Goal: Information Seeking & Learning: Learn about a topic

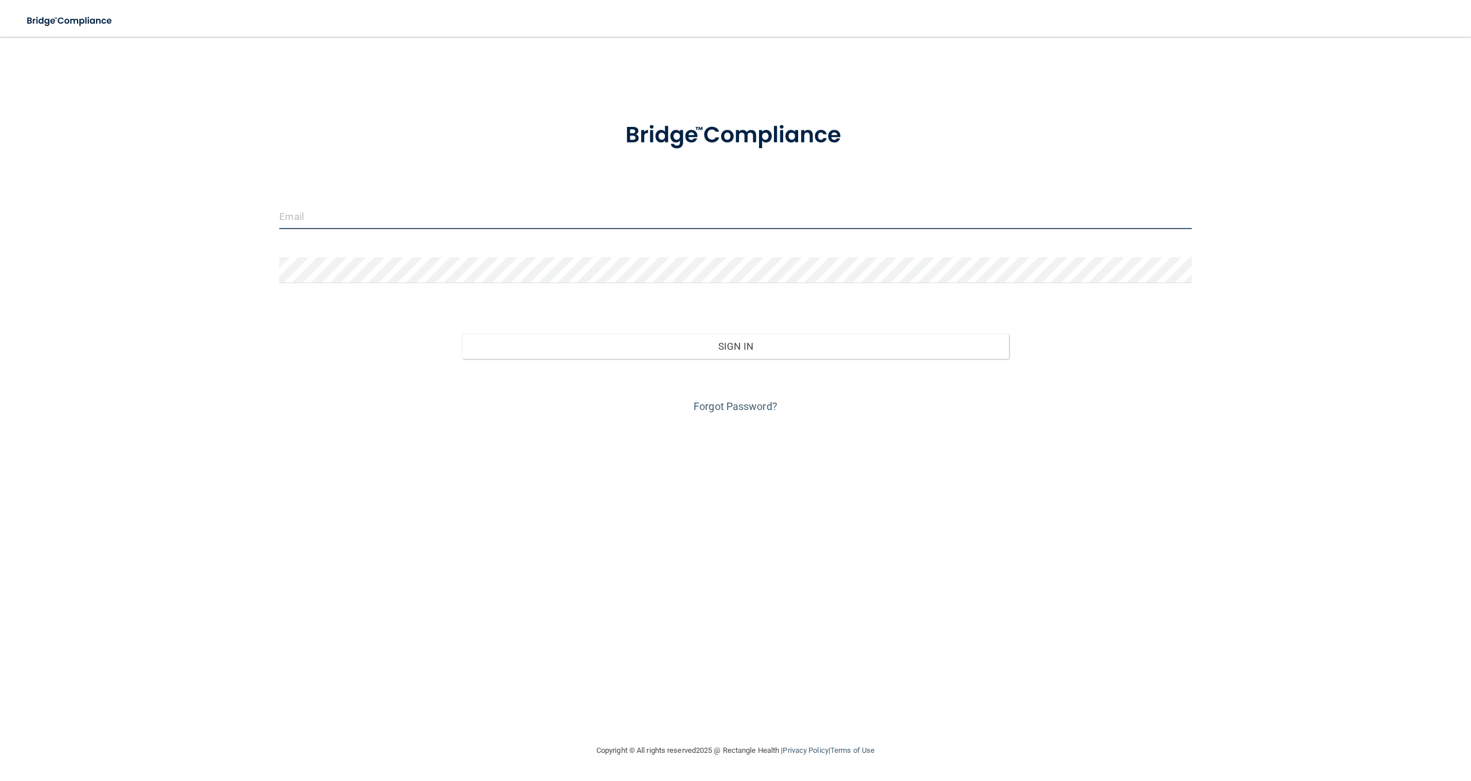
type input "[EMAIL_ADDRESS][DOMAIN_NAME]"
click at [735, 345] on button "Sign In" at bounding box center [735, 346] width 547 height 25
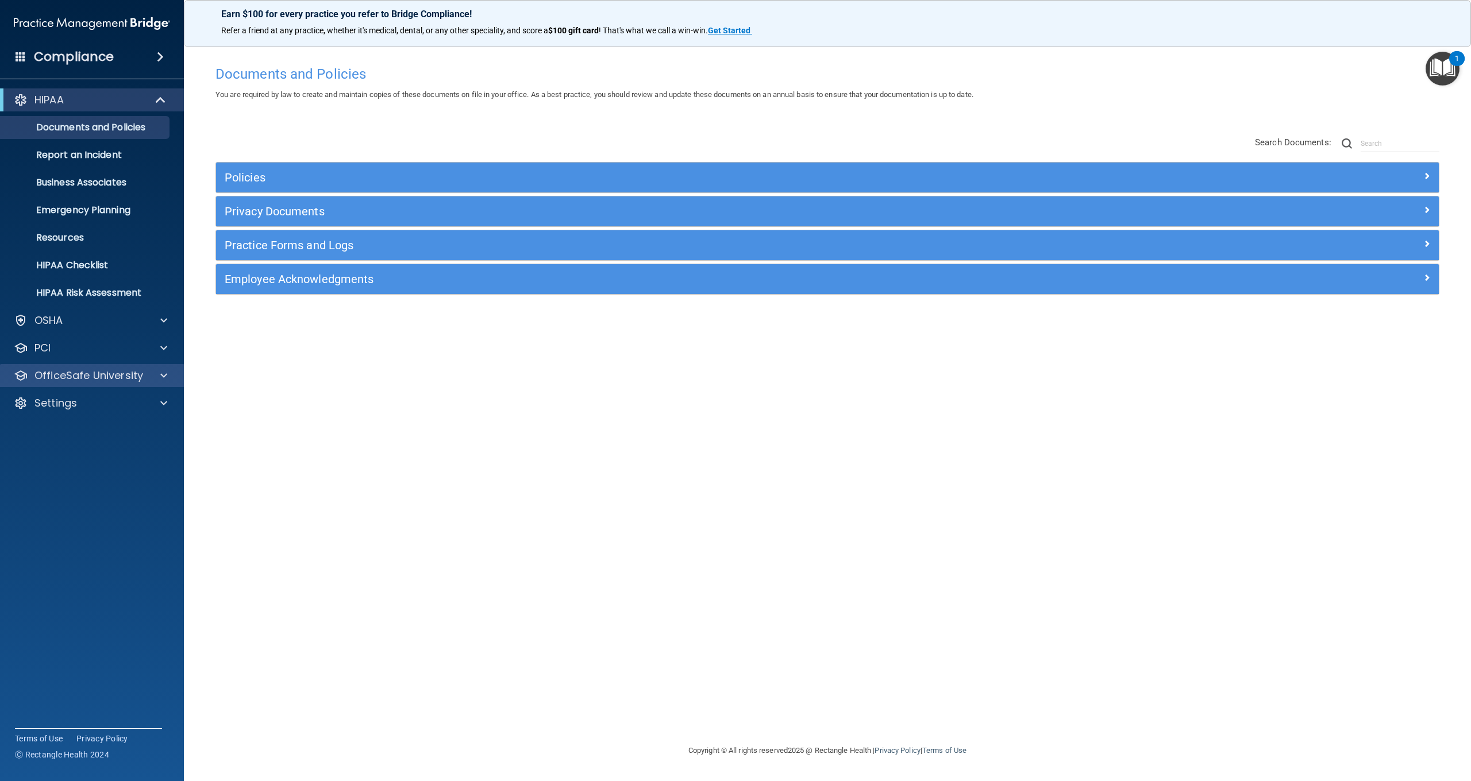
click at [59, 382] on p "OfficeSafe University" at bounding box center [88, 376] width 109 height 14
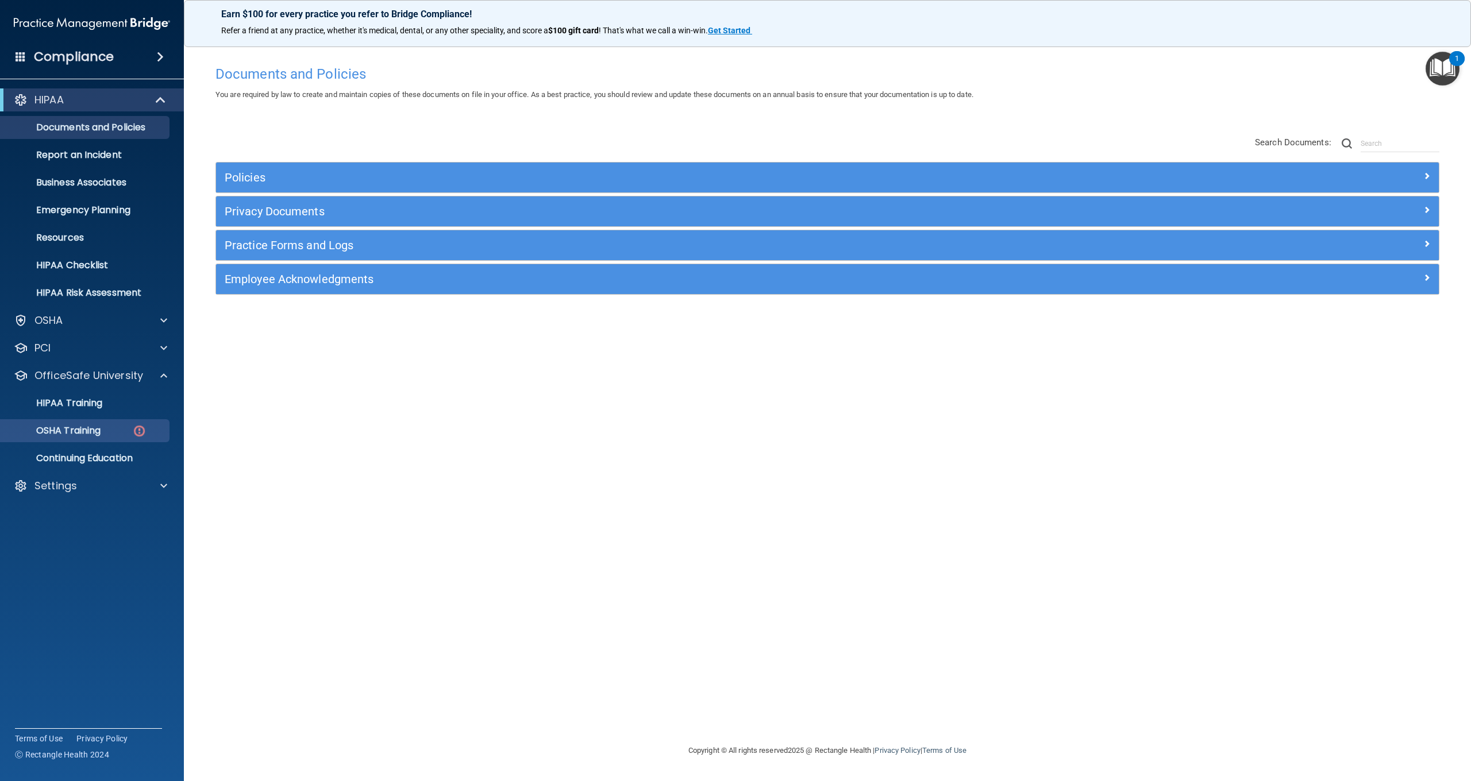
click at [81, 433] on p "OSHA Training" at bounding box center [53, 430] width 93 height 11
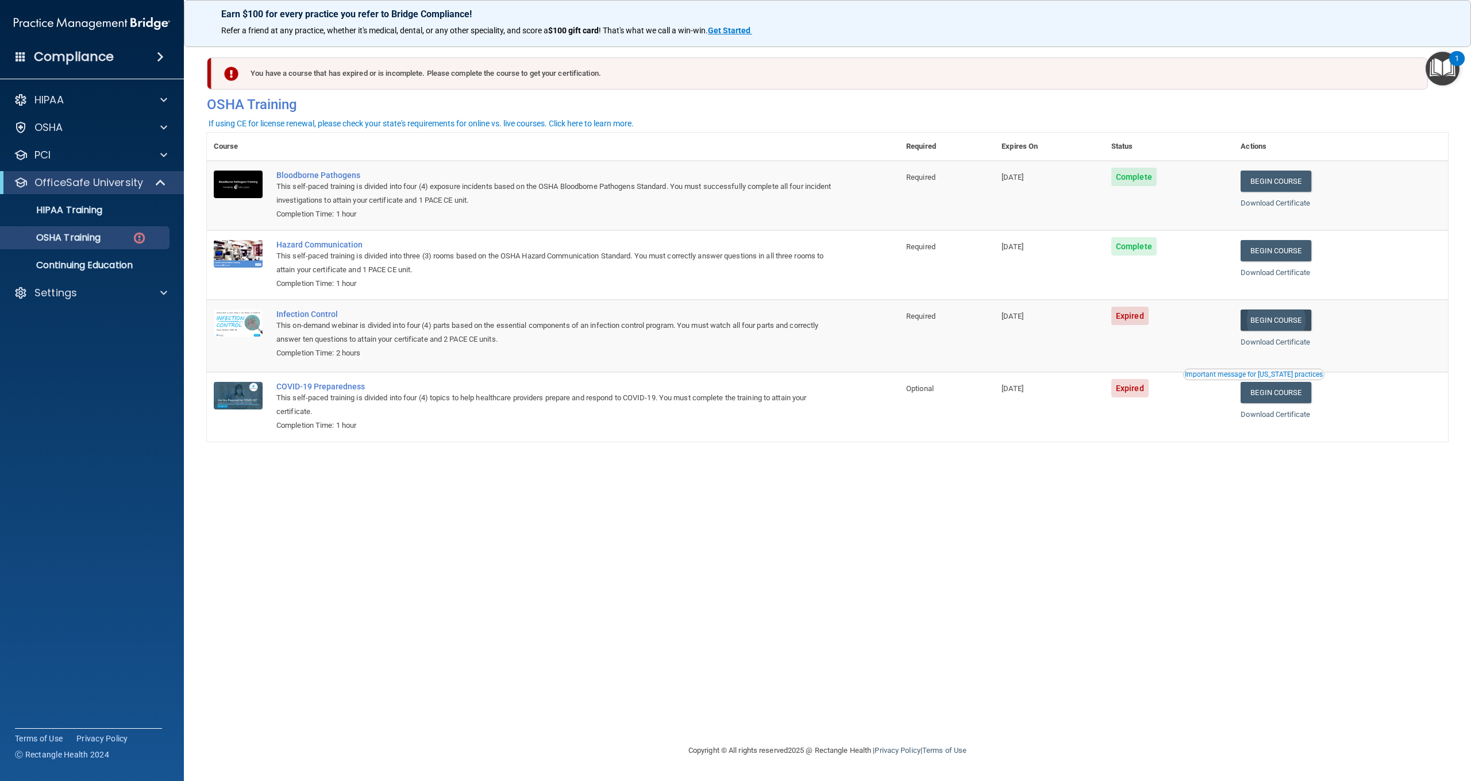
click at [1288, 314] on link "Begin Course" at bounding box center [1275, 320] width 70 height 21
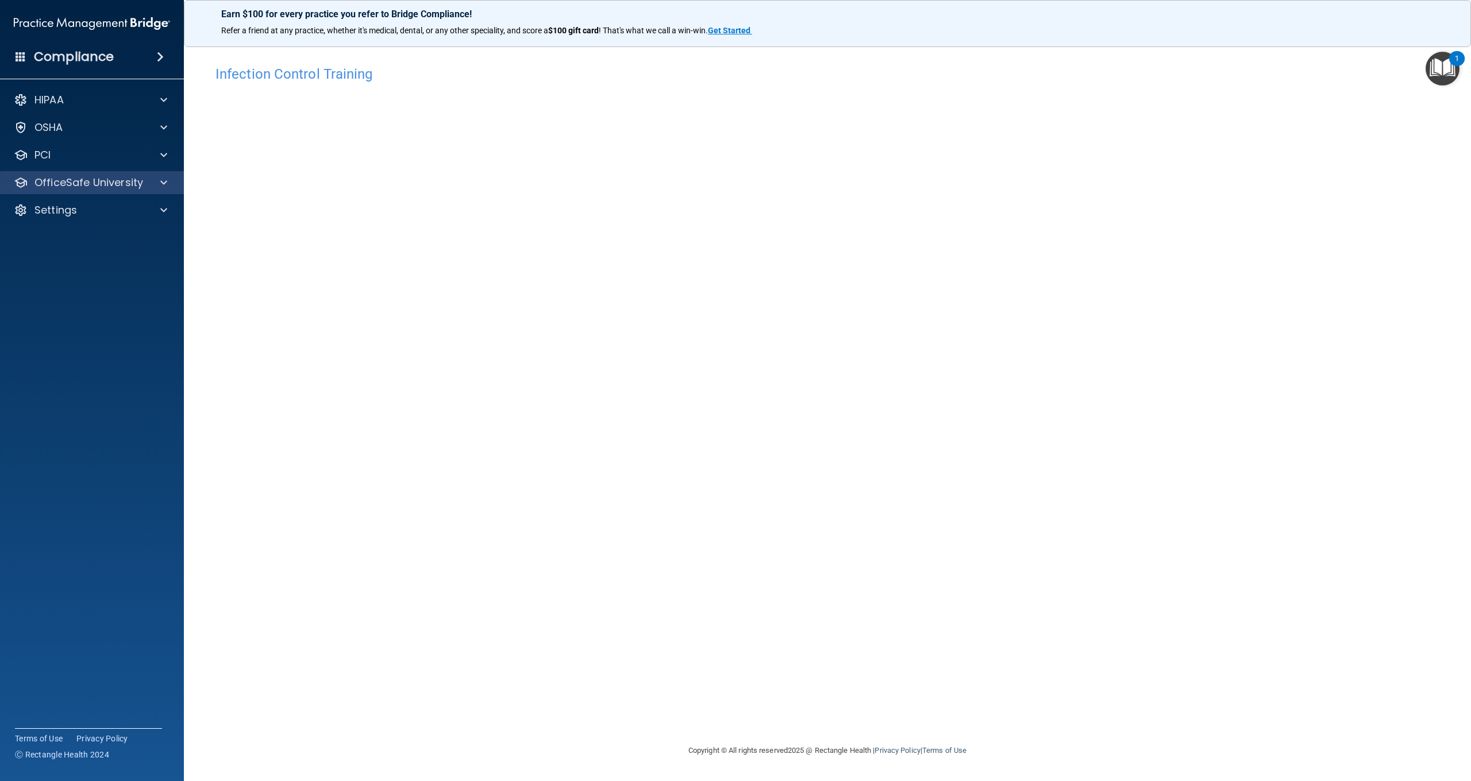
click at [141, 184] on p "OfficeSafe University" at bounding box center [88, 183] width 109 height 14
click at [101, 236] on p "OSHA Training" at bounding box center [53, 237] width 93 height 11
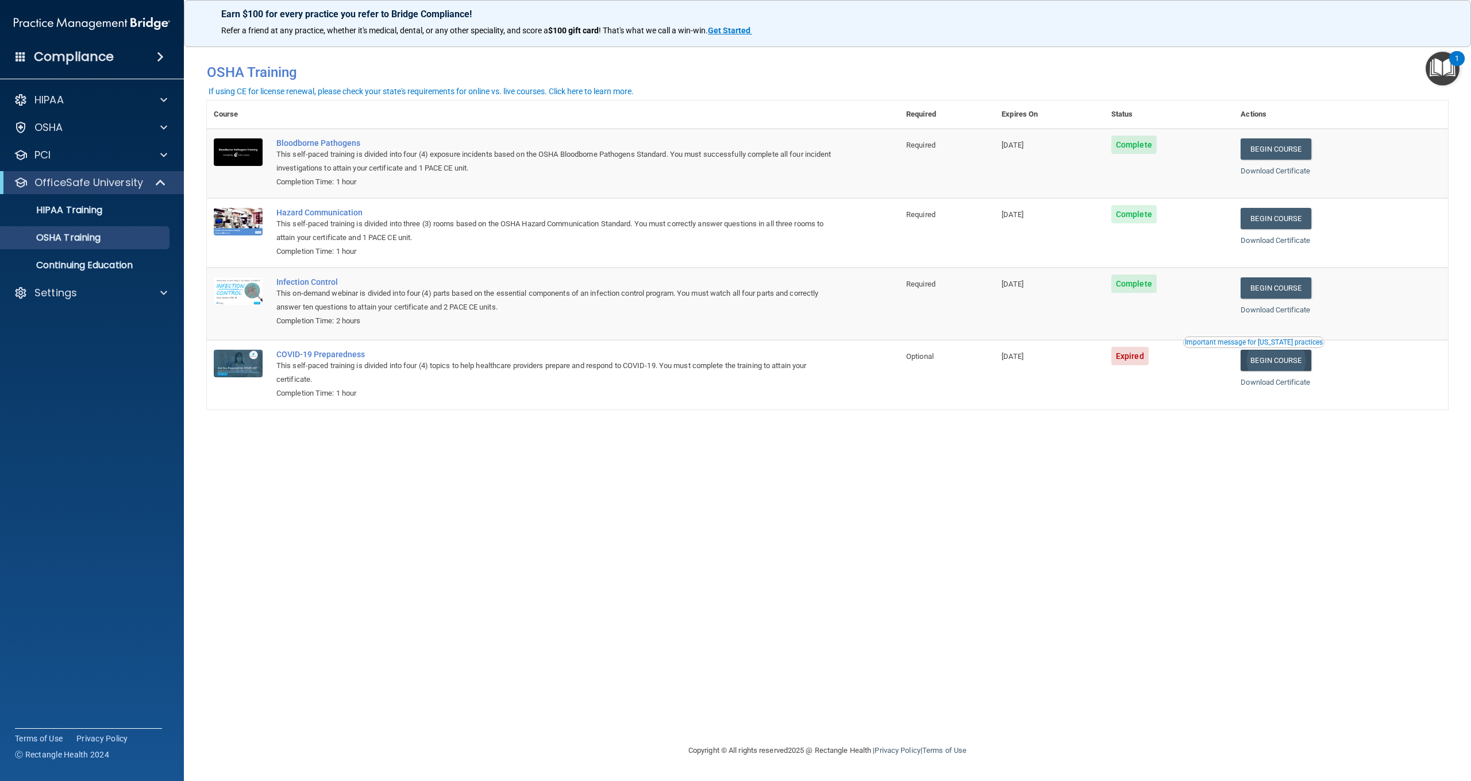
click at [1275, 353] on link "Begin Course" at bounding box center [1275, 360] width 70 height 21
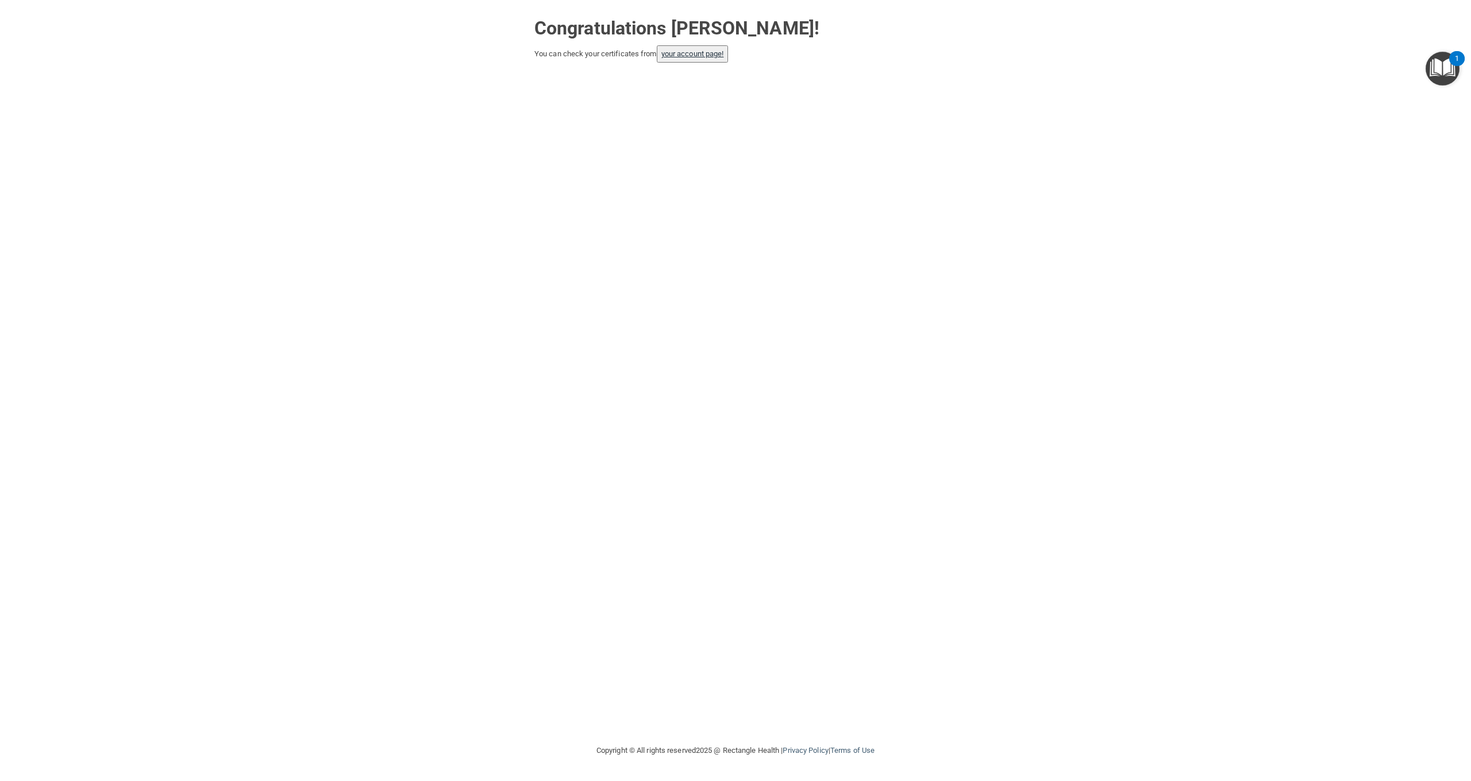
click at [704, 53] on link "your account page!" at bounding box center [692, 53] width 63 height 9
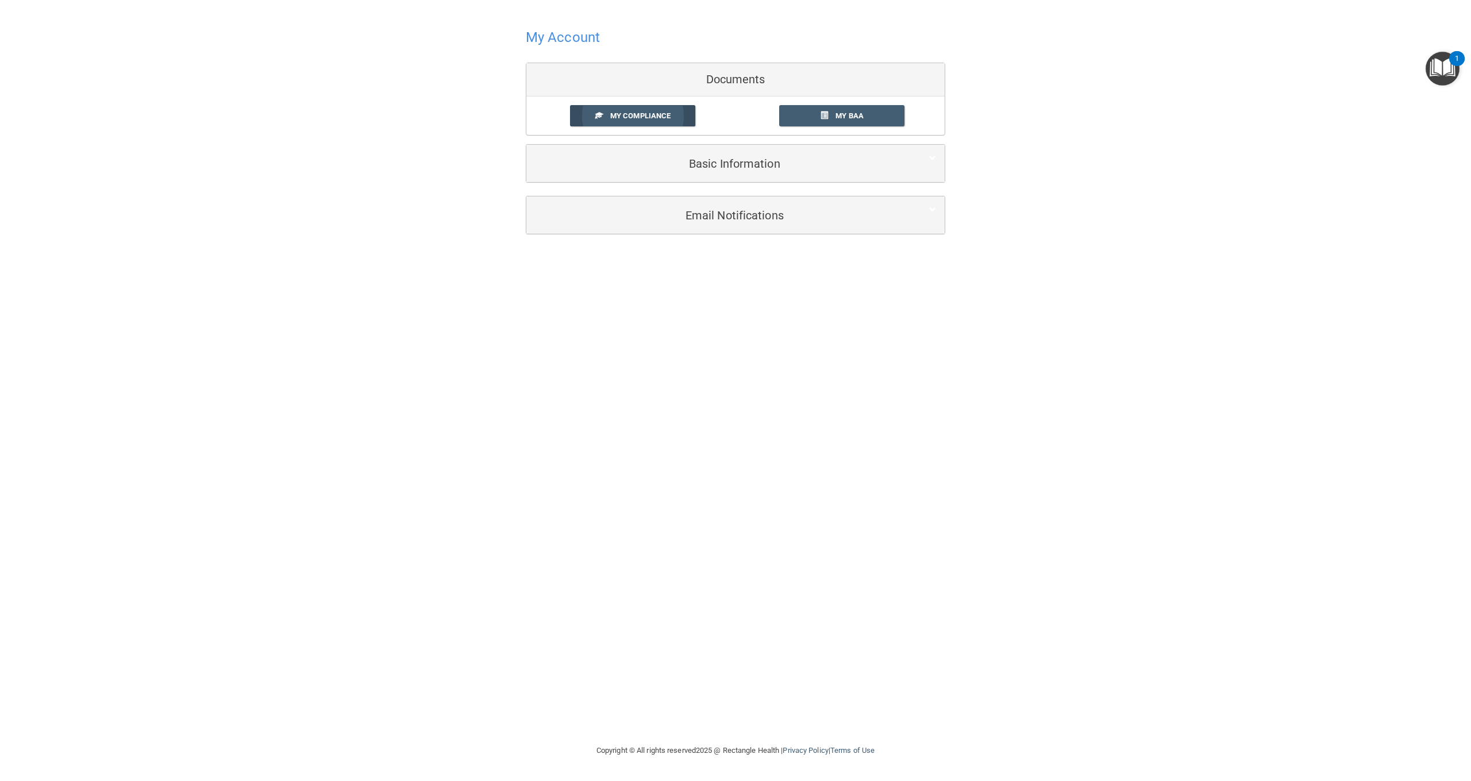
click at [670, 119] on span "My Compliance" at bounding box center [640, 115] width 60 height 9
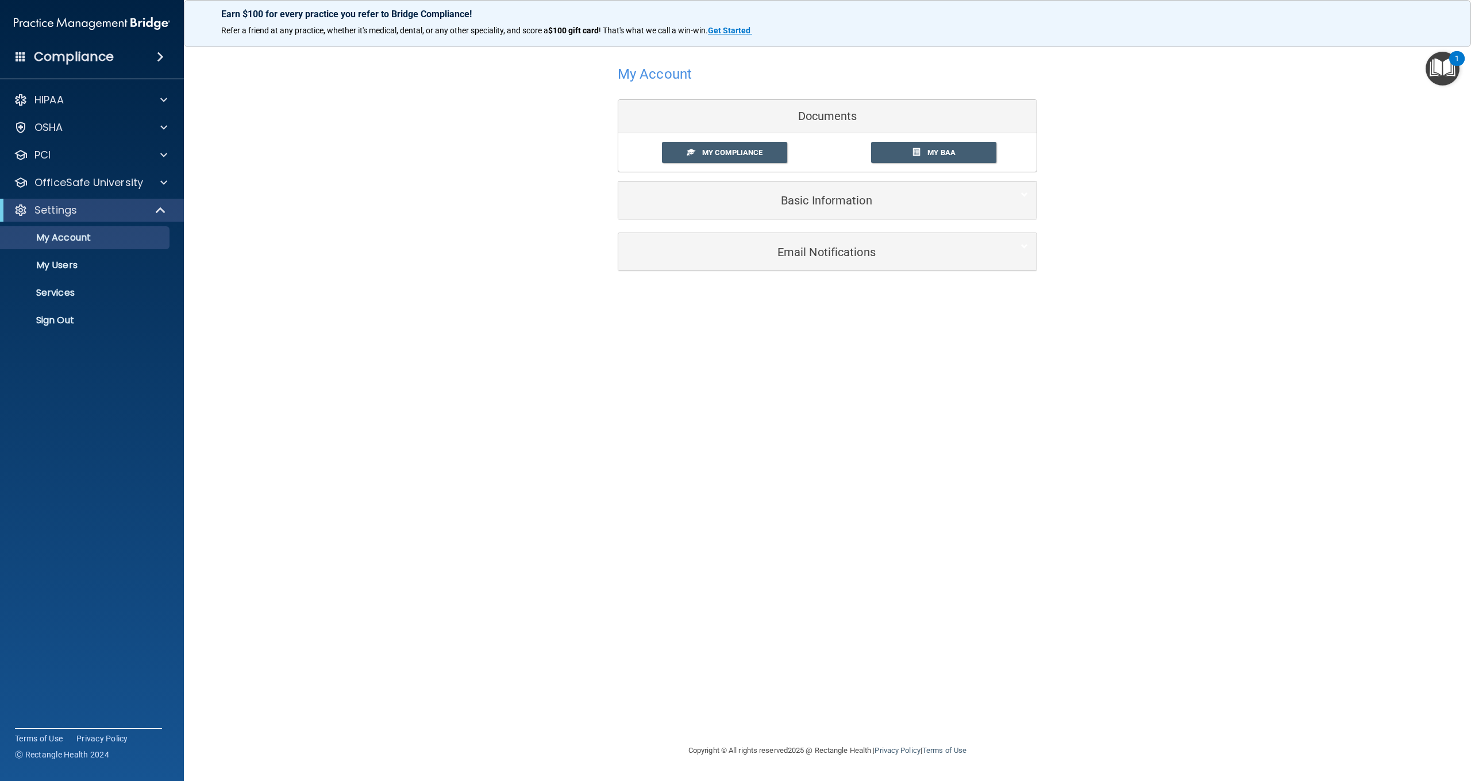
click at [79, 195] on div "HIPAA Documents and Policies Report an Incident Business Associates Emergency P…" at bounding box center [92, 212] width 184 height 257
click at [98, 184] on p "OfficeSafe University" at bounding box center [88, 183] width 109 height 14
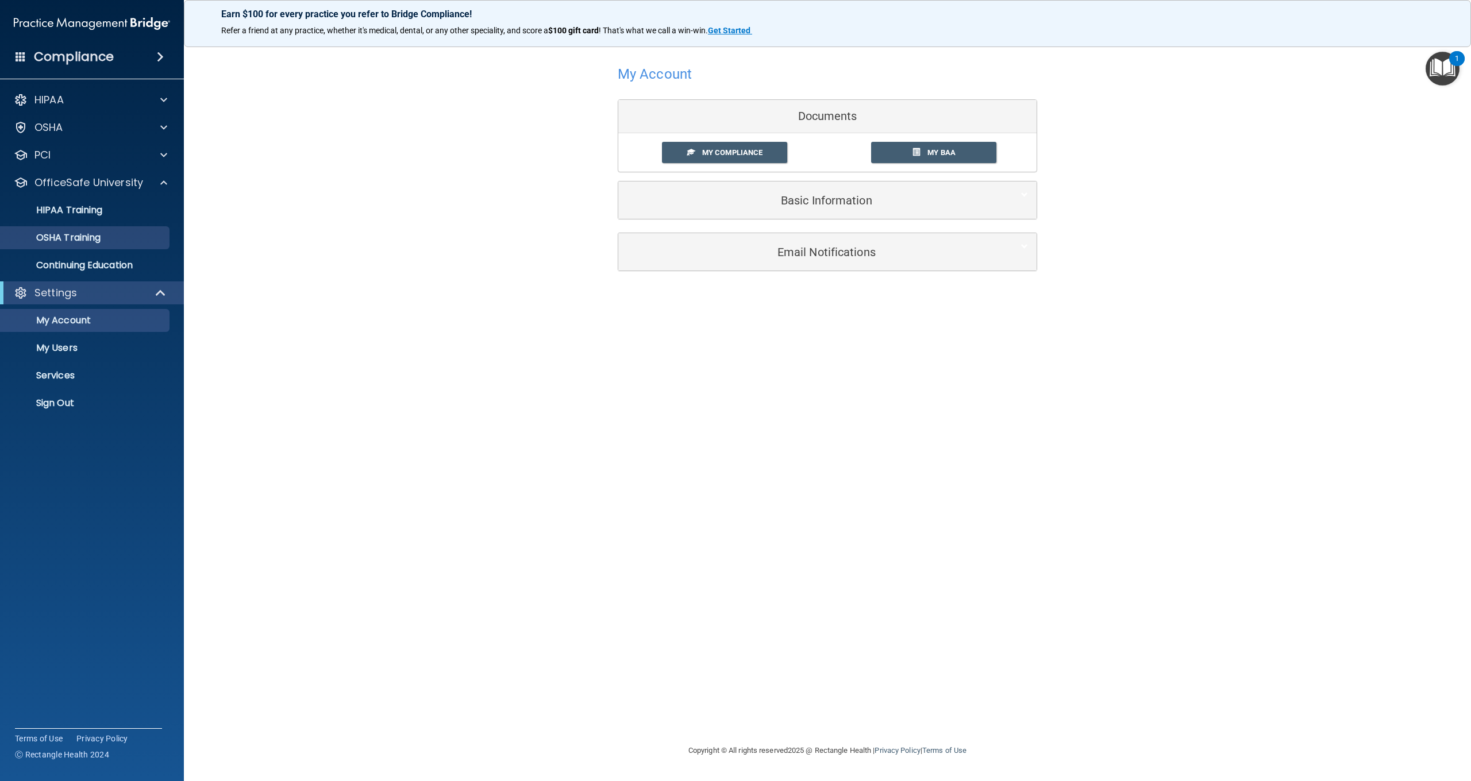
click at [86, 236] on p "OSHA Training" at bounding box center [53, 237] width 93 height 11
